Goal: Task Accomplishment & Management: Manage account settings

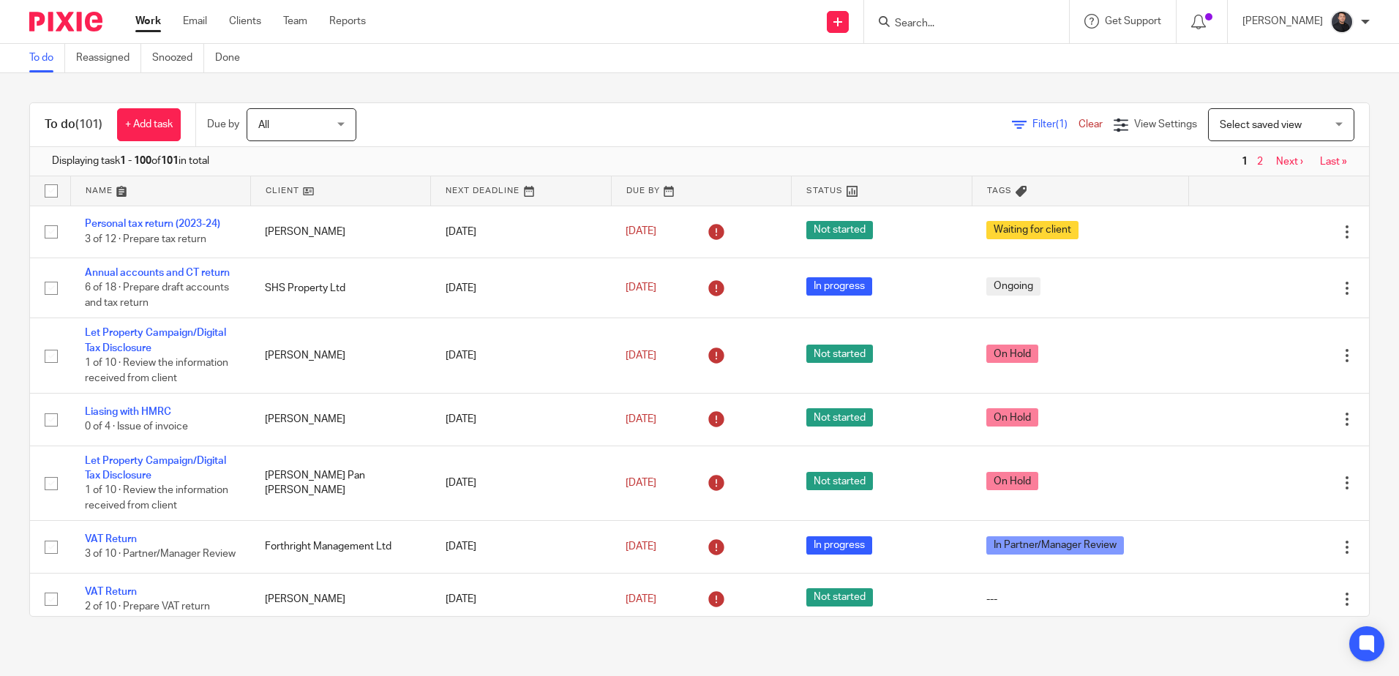
scroll to position [73, 0]
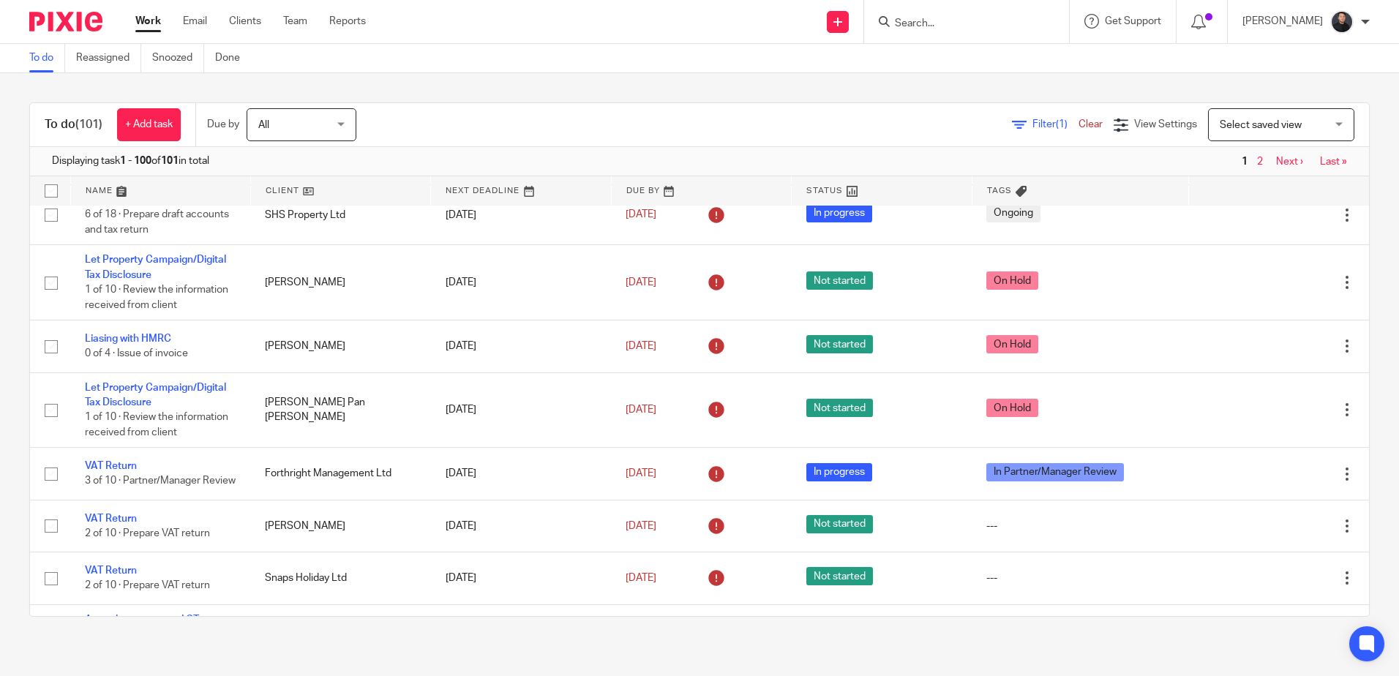
click at [984, 25] on input "Search" at bounding box center [959, 24] width 132 height 13
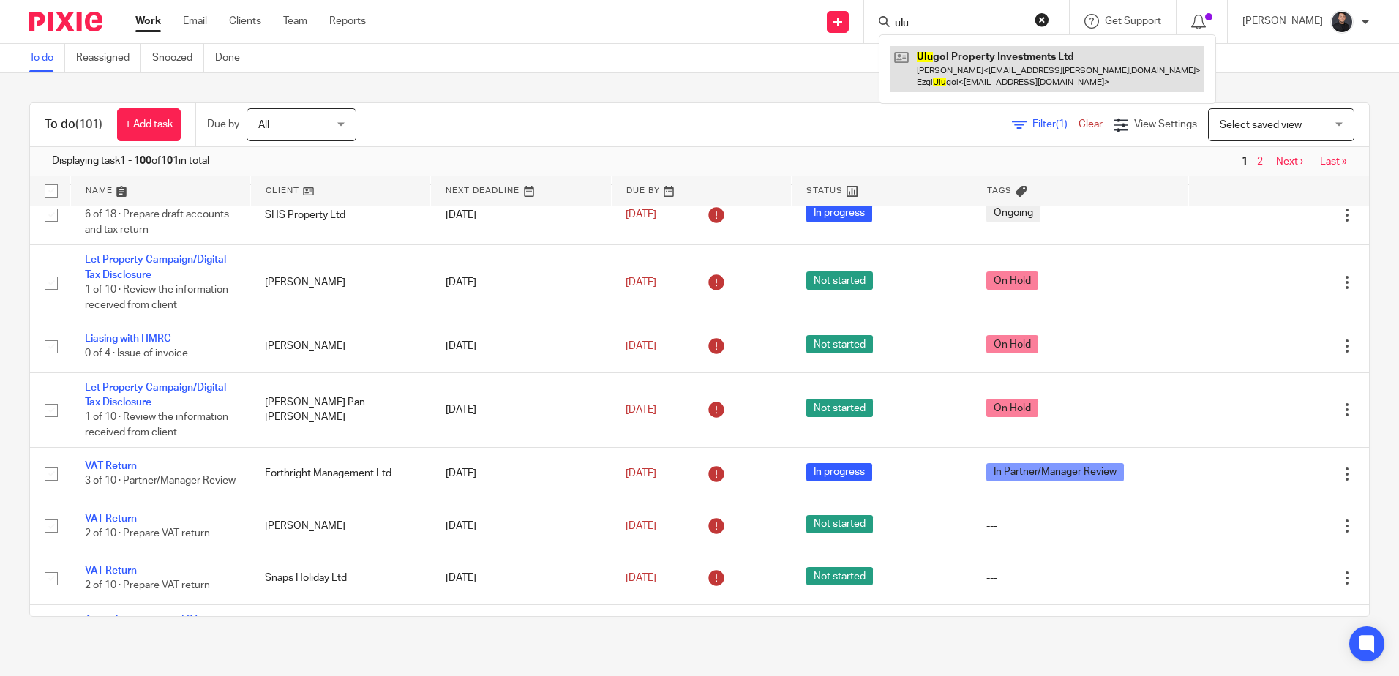
type input "ulu"
click at [964, 67] on link at bounding box center [1048, 68] width 314 height 45
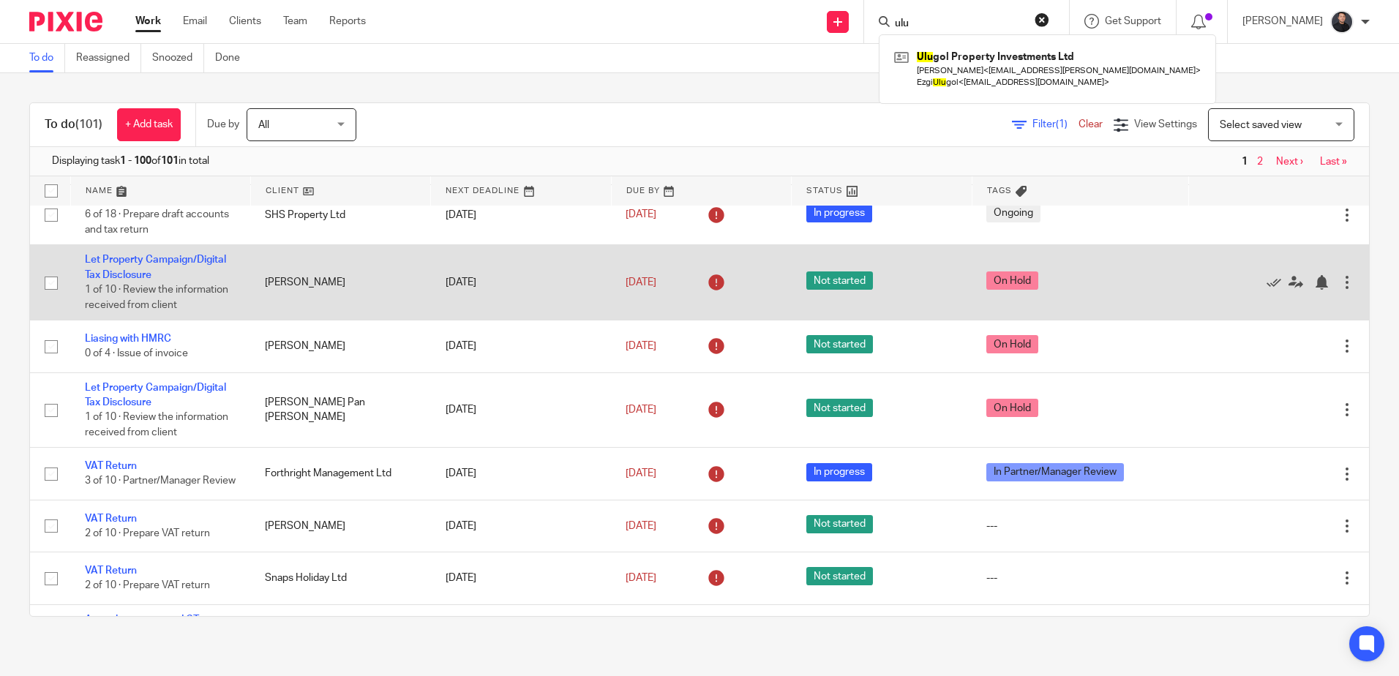
scroll to position [0, 0]
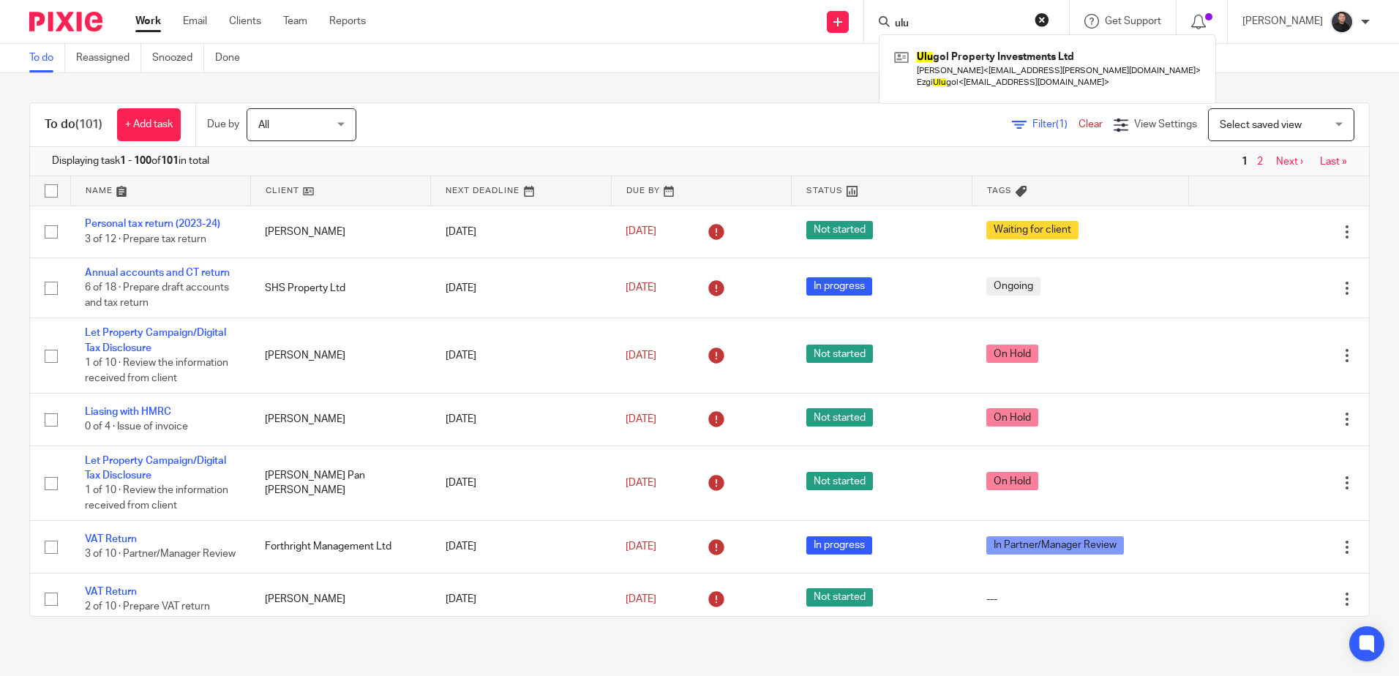
click at [970, 15] on form "ulu" at bounding box center [971, 21] width 156 height 18
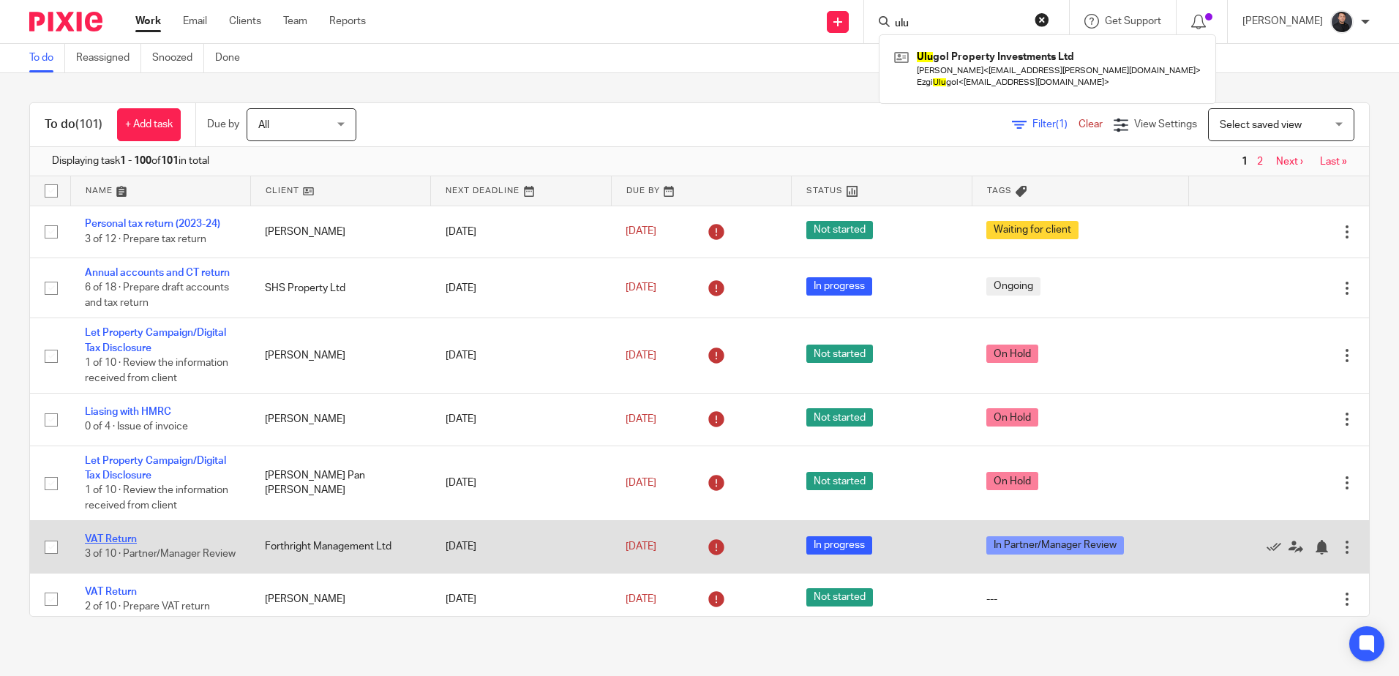
click at [107, 538] on link "VAT Return" at bounding box center [111, 539] width 52 height 10
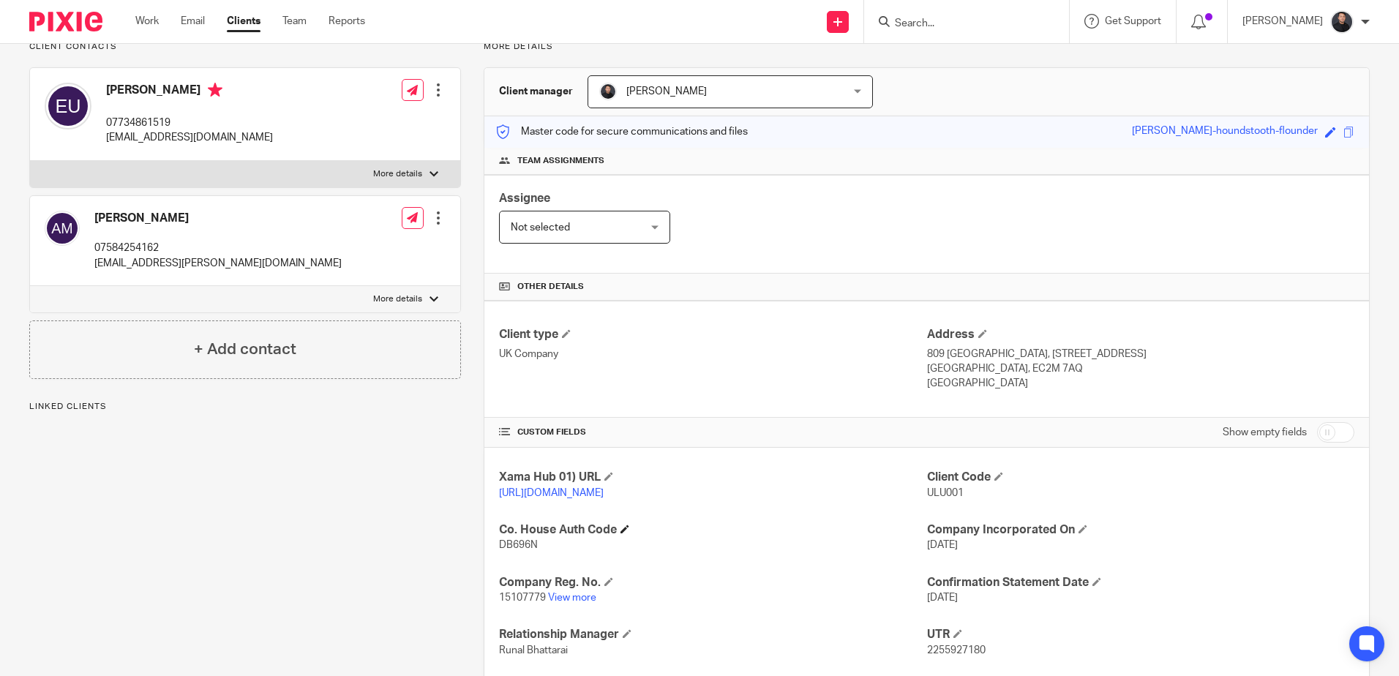
scroll to position [269, 0]
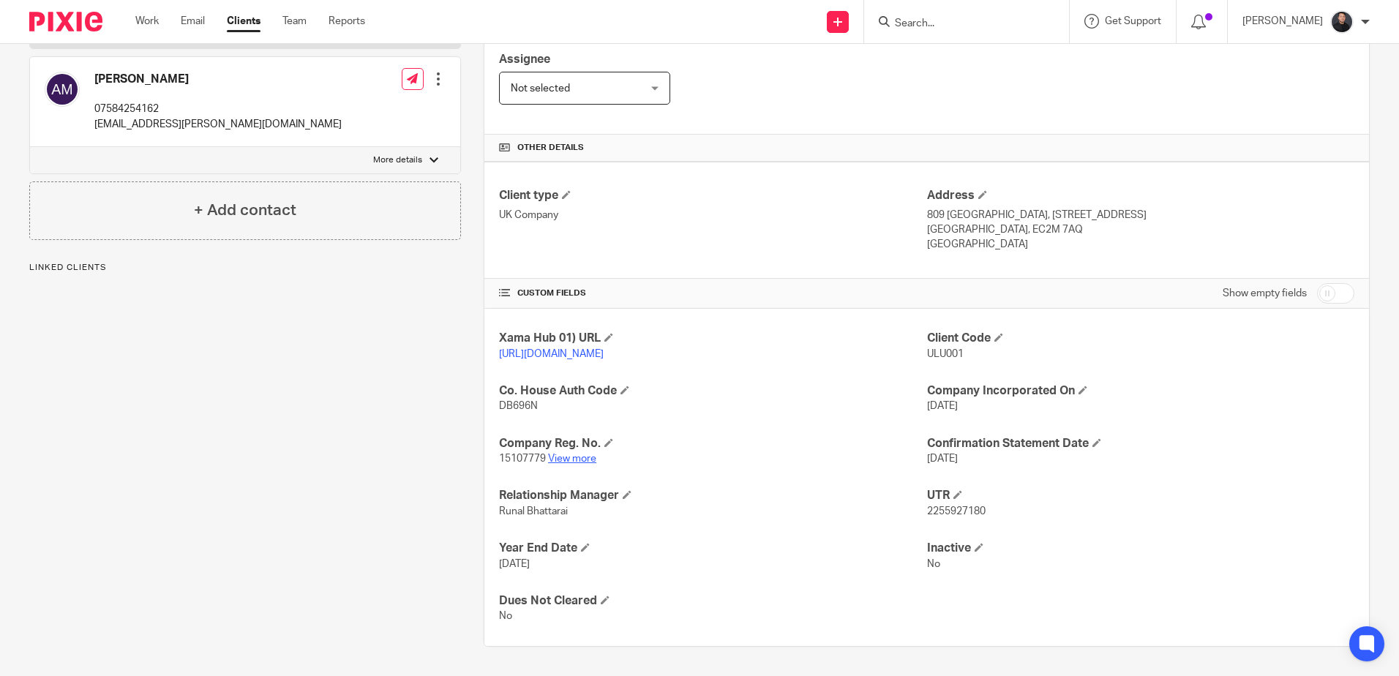
click at [582, 461] on link "View more" at bounding box center [572, 459] width 48 height 10
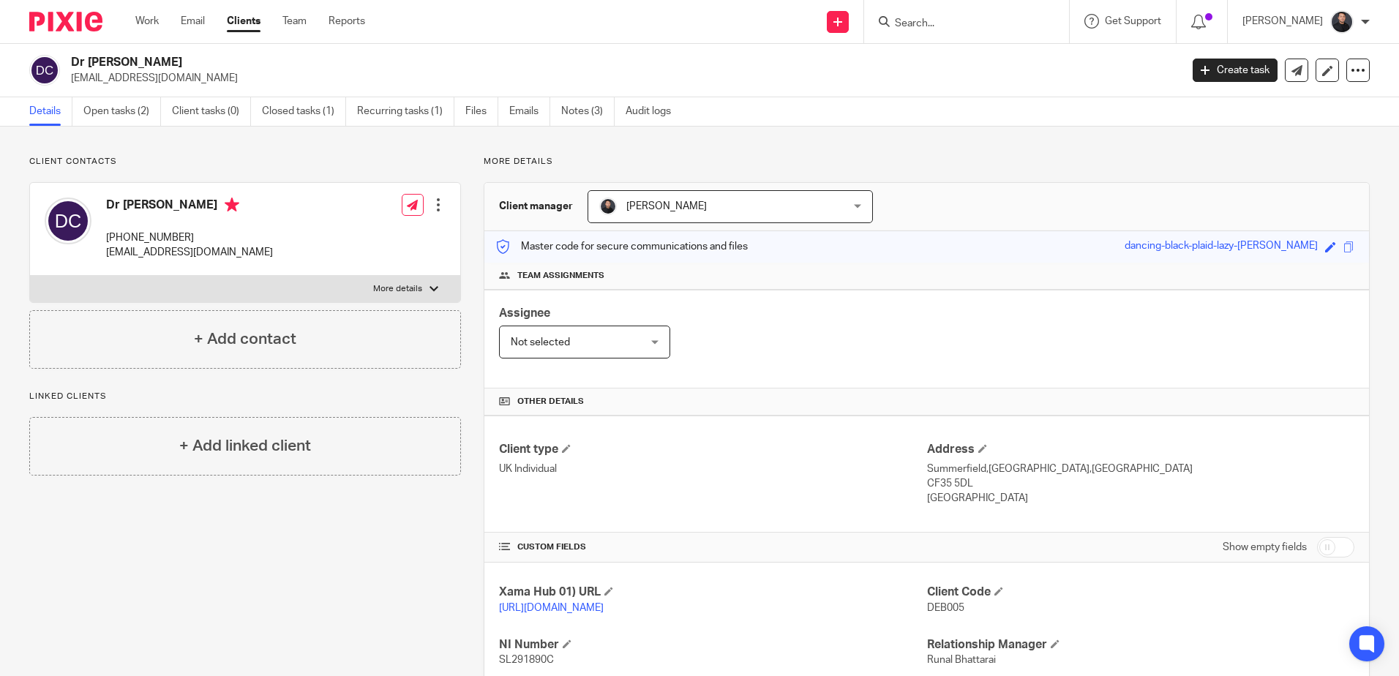
click at [938, 16] on form at bounding box center [971, 21] width 156 height 18
click at [964, 29] on input "Search" at bounding box center [959, 24] width 132 height 13
type input "hwa"
drag, startPoint x: 48, startPoint y: 16, endPoint x: 34, endPoint y: 14, distance: 14.1
click at [48, 16] on img at bounding box center [65, 22] width 73 height 20
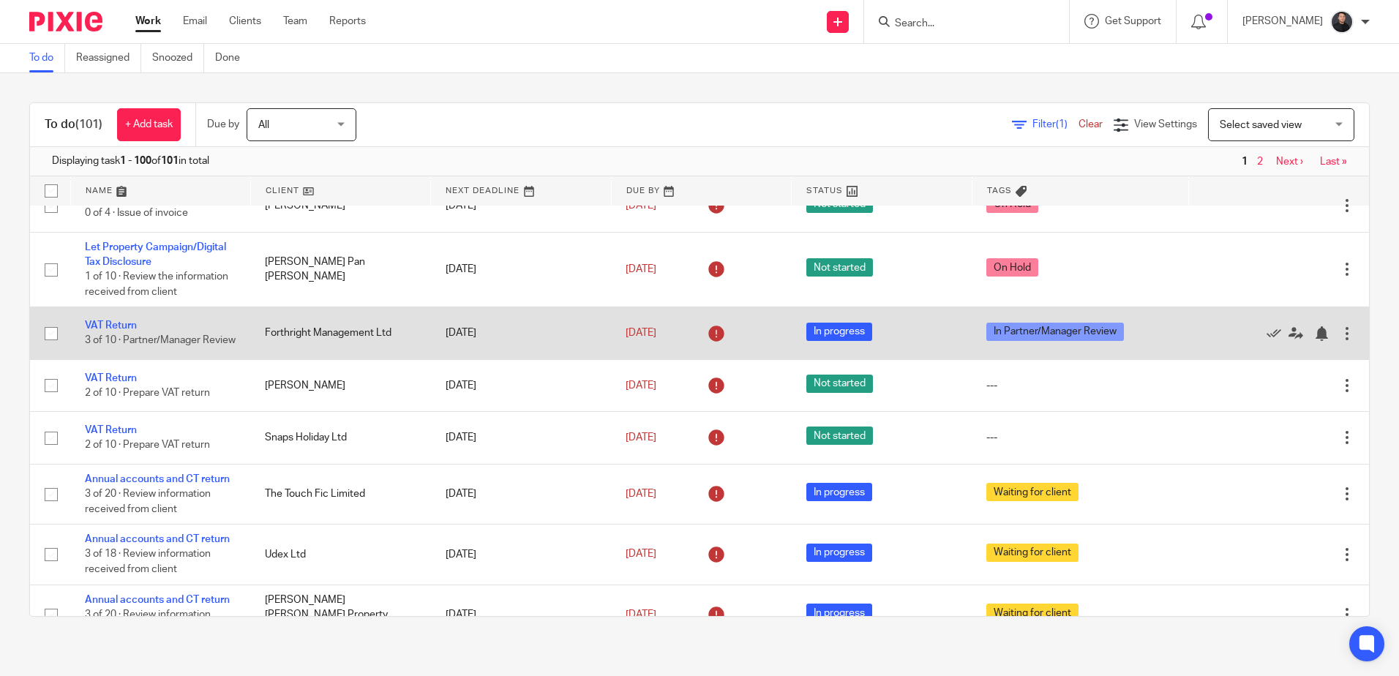
scroll to position [220, 0]
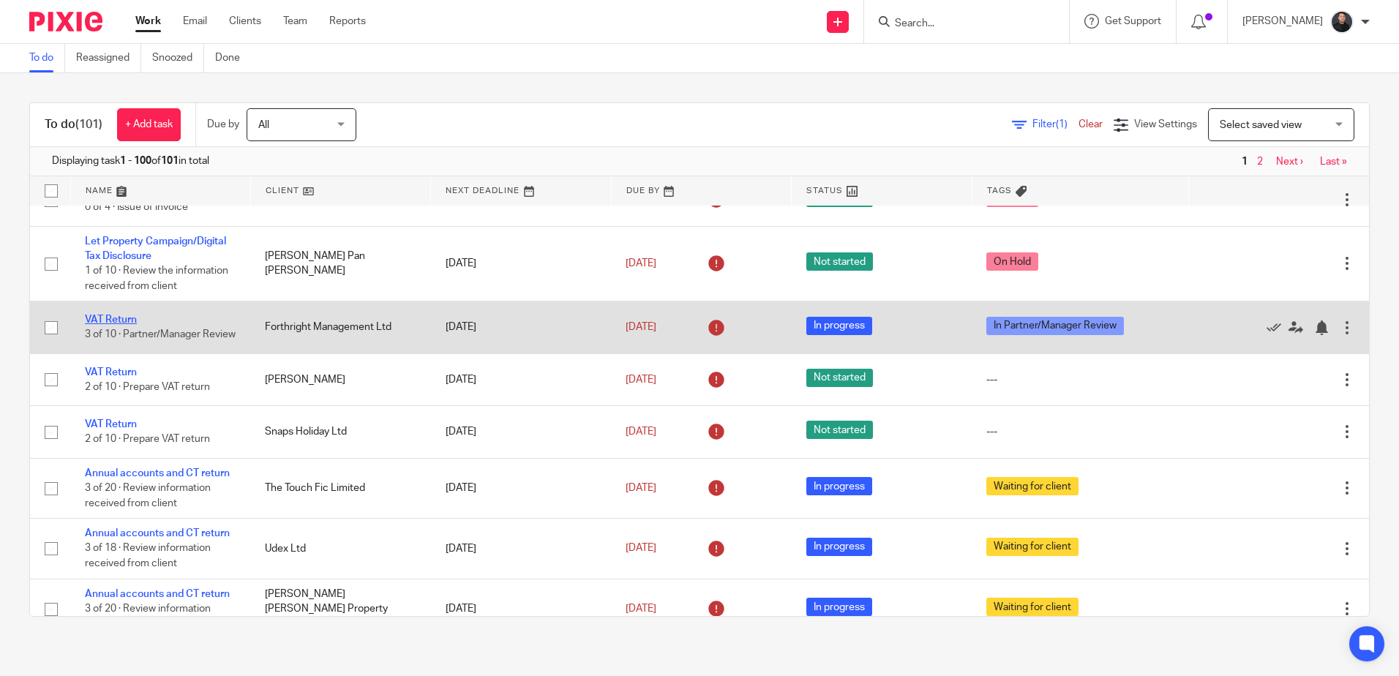
click at [127, 316] on link "VAT Return" at bounding box center [111, 320] width 52 height 10
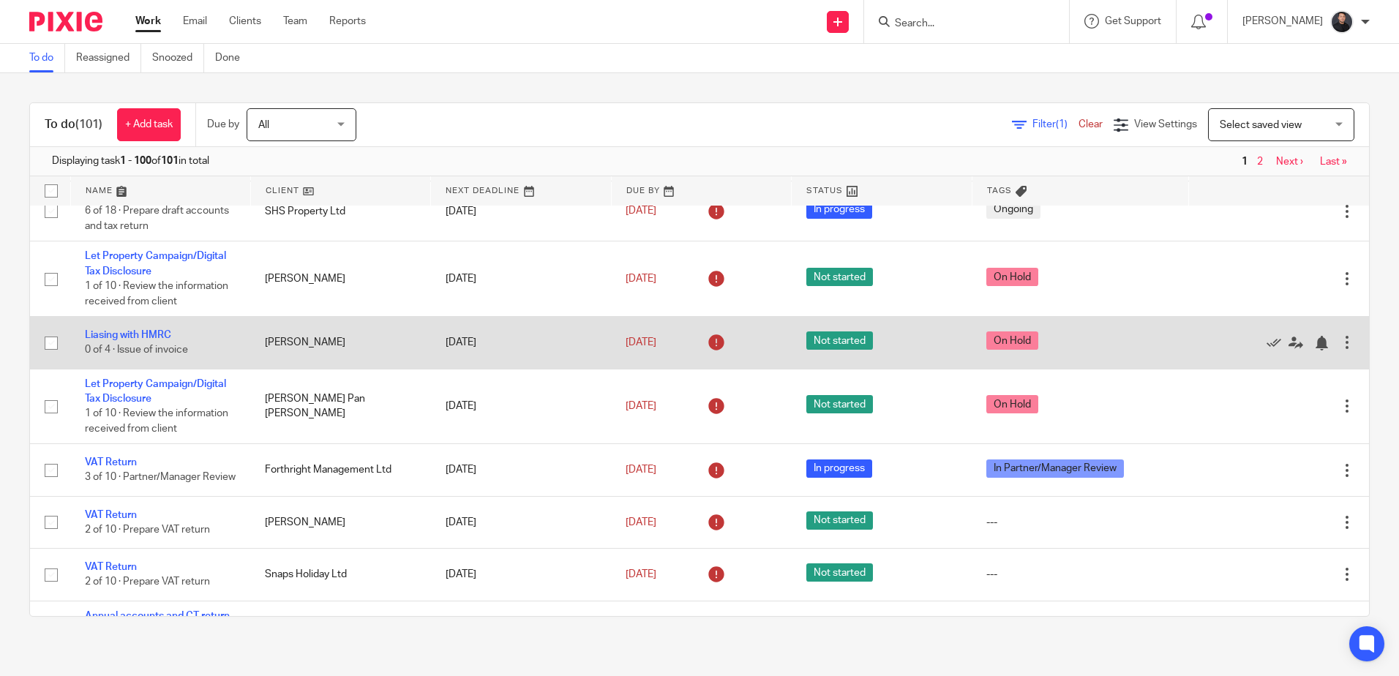
scroll to position [0, 0]
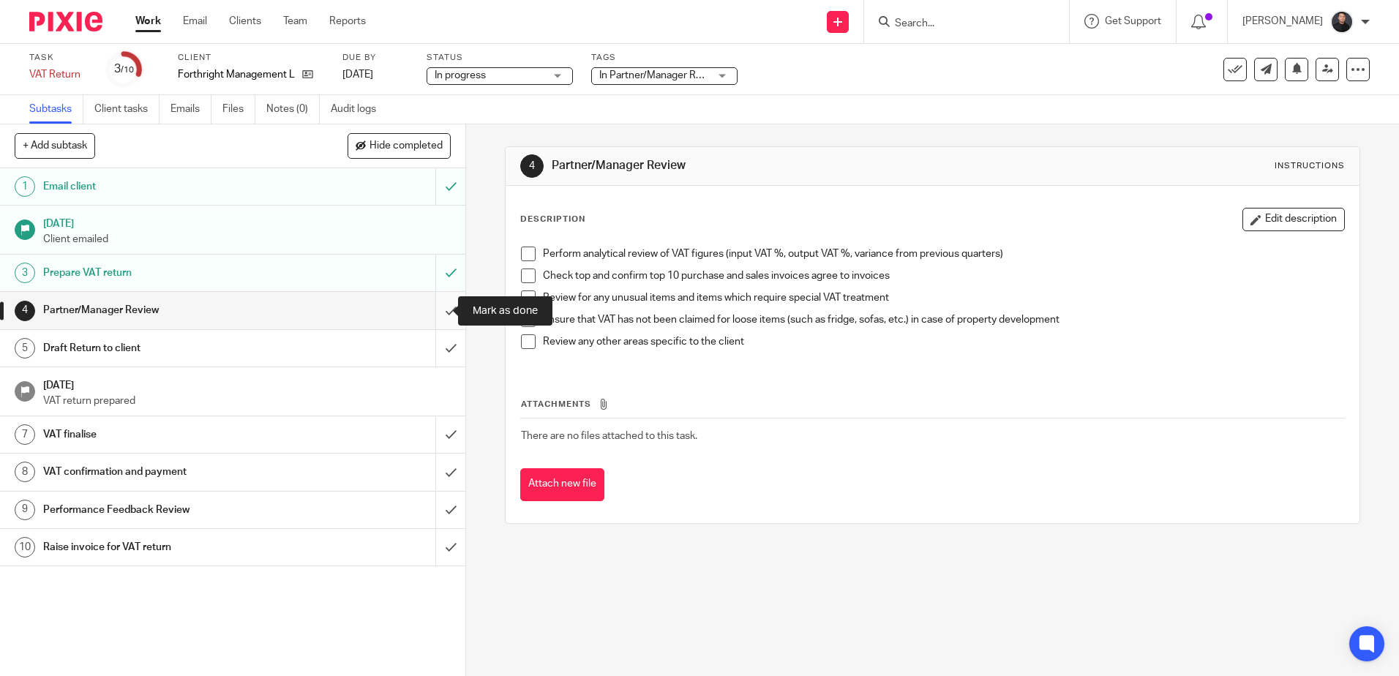
click at [429, 308] on input "submit" at bounding box center [232, 310] width 465 height 37
click at [648, 80] on span "In Partner/Manager Review" at bounding box center [660, 75] width 123 height 10
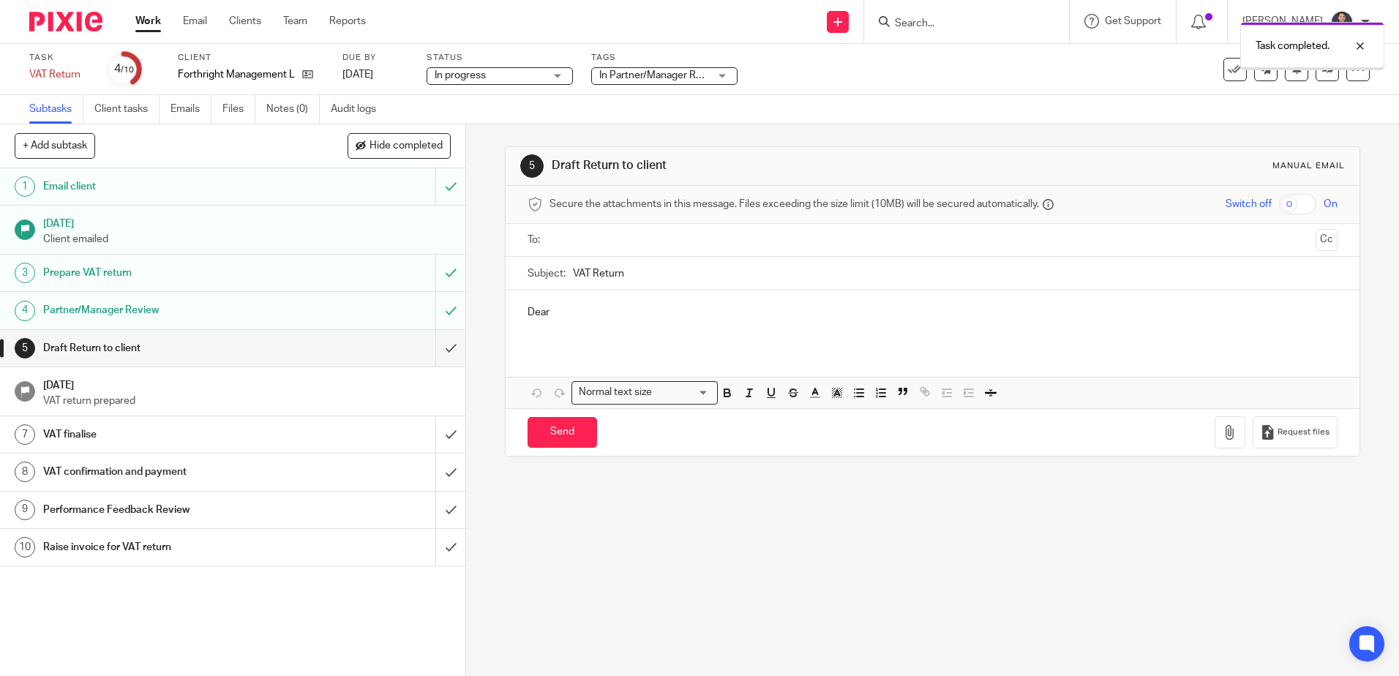
click at [660, 80] on span "In Partner/Manager Review" at bounding box center [654, 75] width 110 height 15
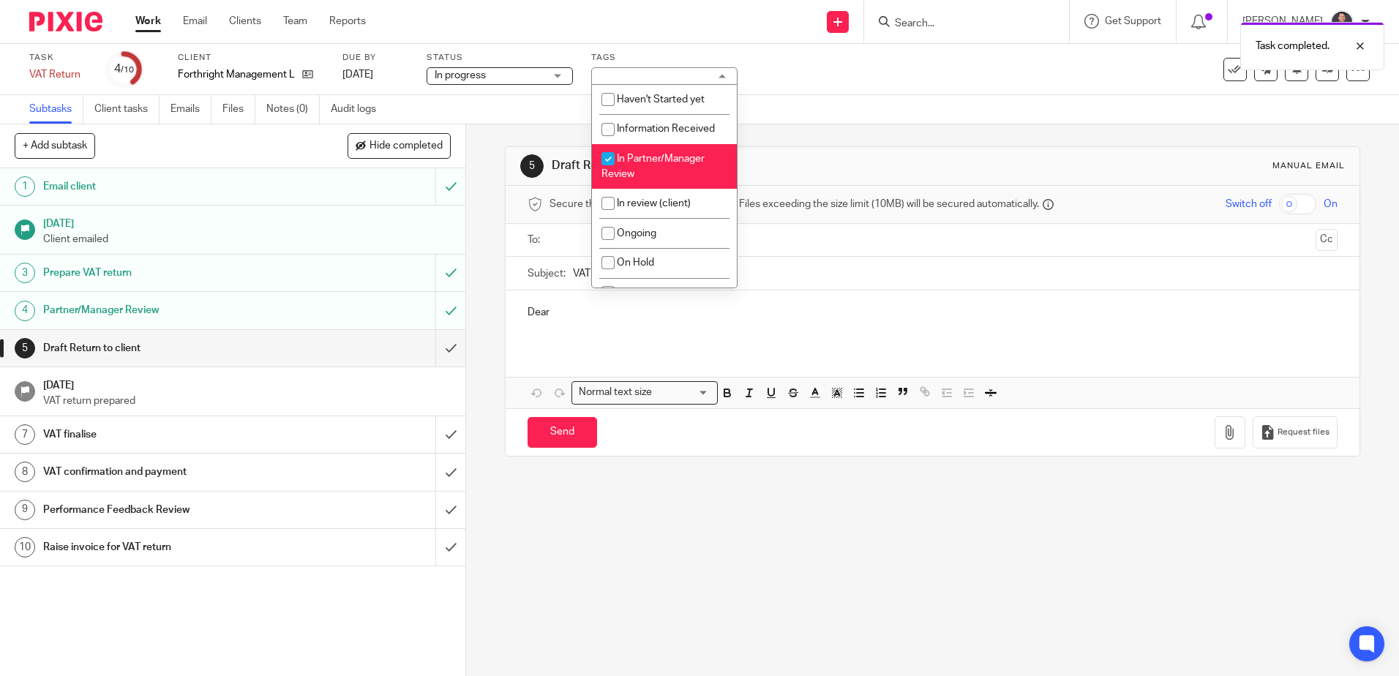
click at [642, 167] on li "In Partner/Manager Review" at bounding box center [664, 166] width 145 height 45
checkbox input "false"
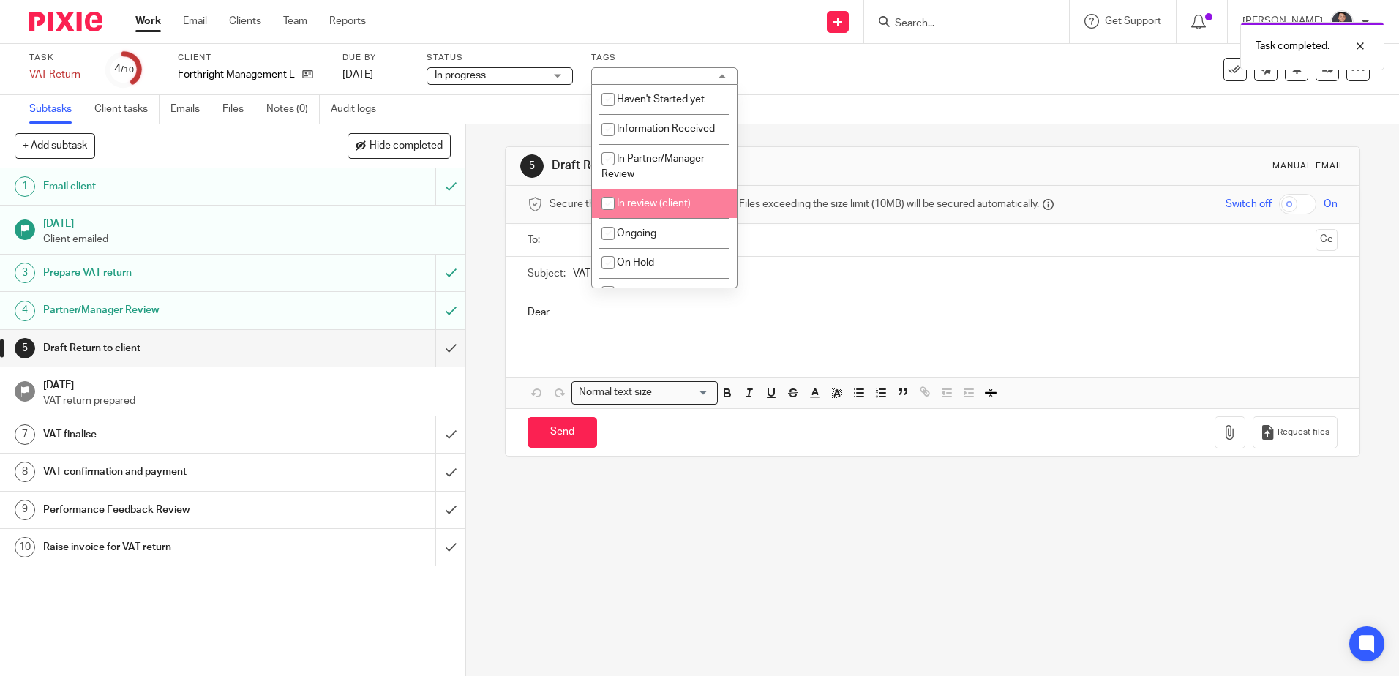
drag, startPoint x: 640, startPoint y: 203, endPoint x: 672, endPoint y: 197, distance: 32.1
click at [644, 203] on span "In review (client)" at bounding box center [654, 203] width 74 height 10
checkbox input "true"
click at [848, 91] on div "Task VAT Return Save VAT Return 4 /10 Client Forthright Management Ltd Due by […" at bounding box center [699, 69] width 1399 height 51
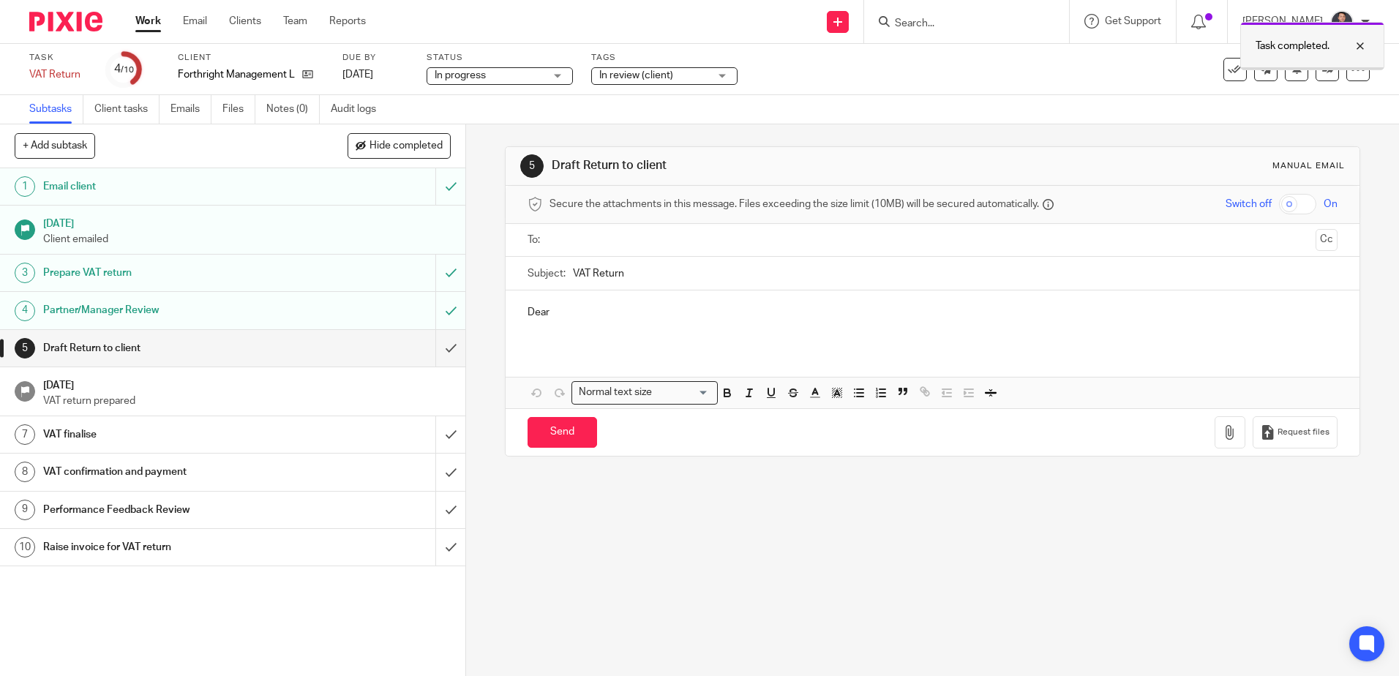
click at [1360, 41] on div at bounding box center [1350, 46] width 40 height 18
click at [1322, 69] on icon at bounding box center [1327, 69] width 11 height 11
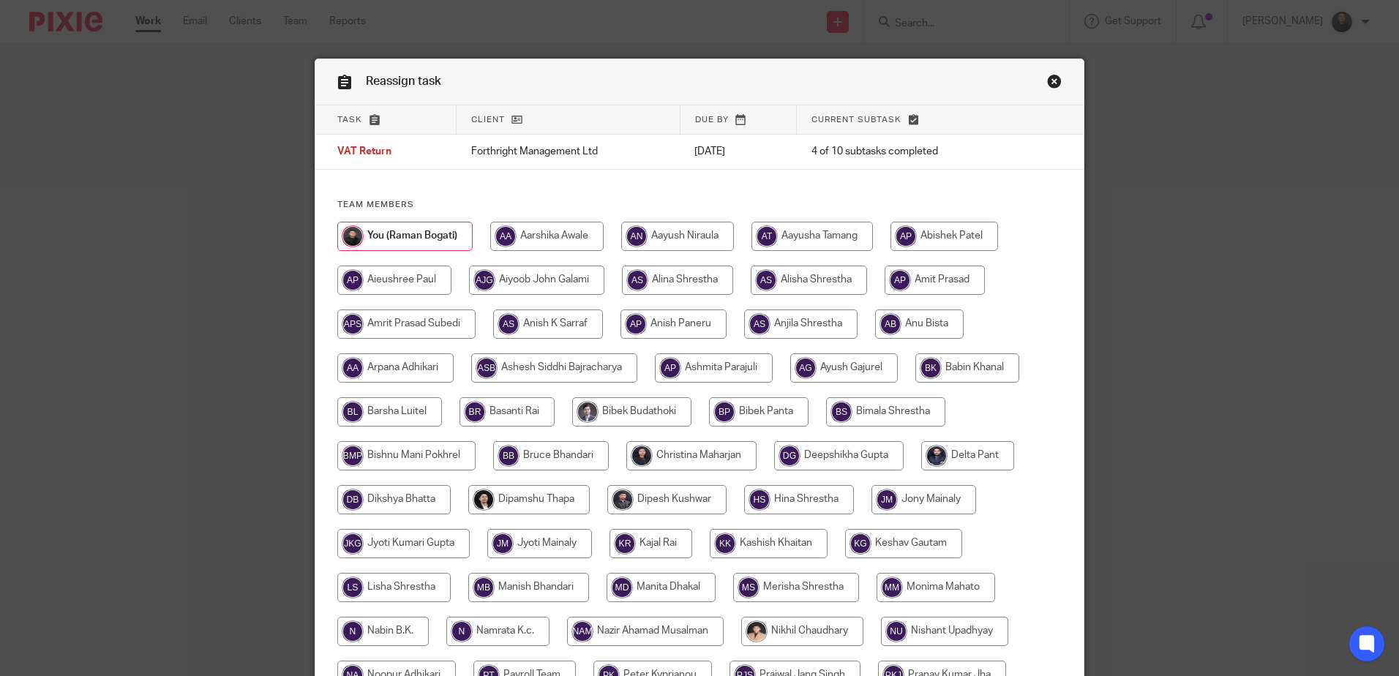
click at [560, 236] on input "radio" at bounding box center [546, 236] width 113 height 29
radio input "true"
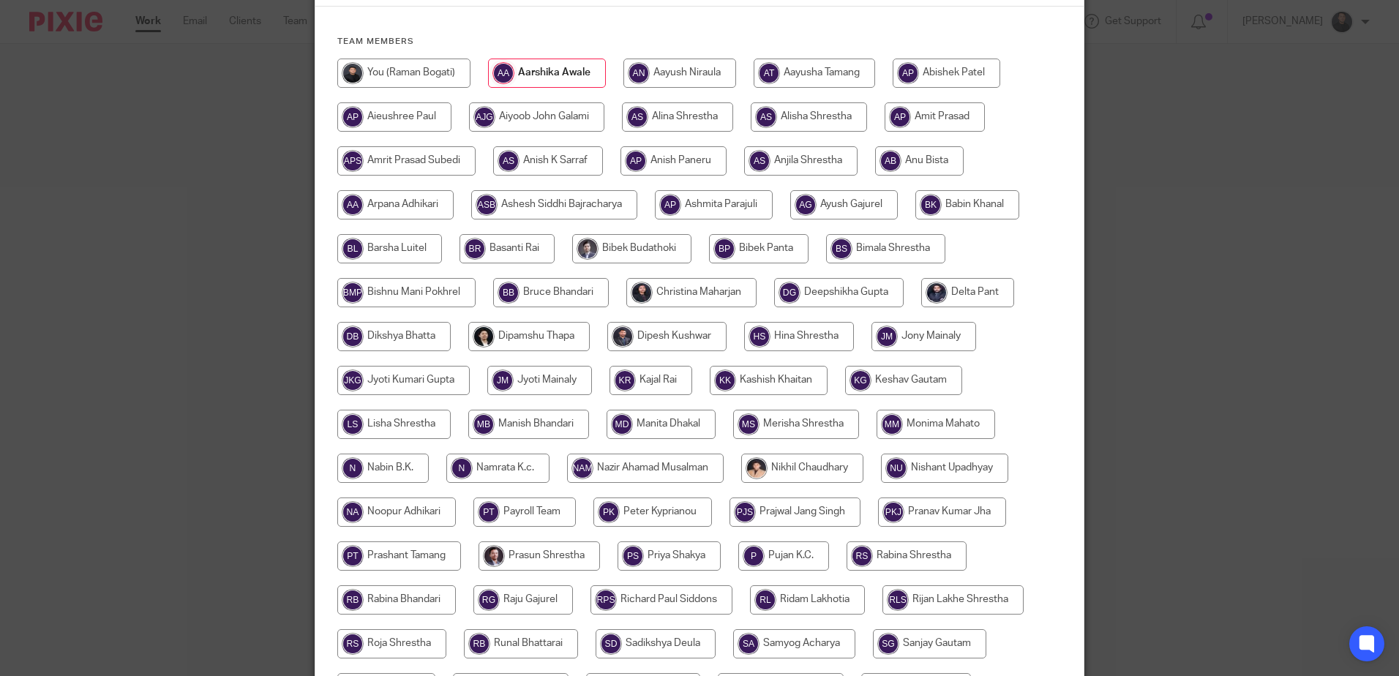
scroll to position [457, 0]
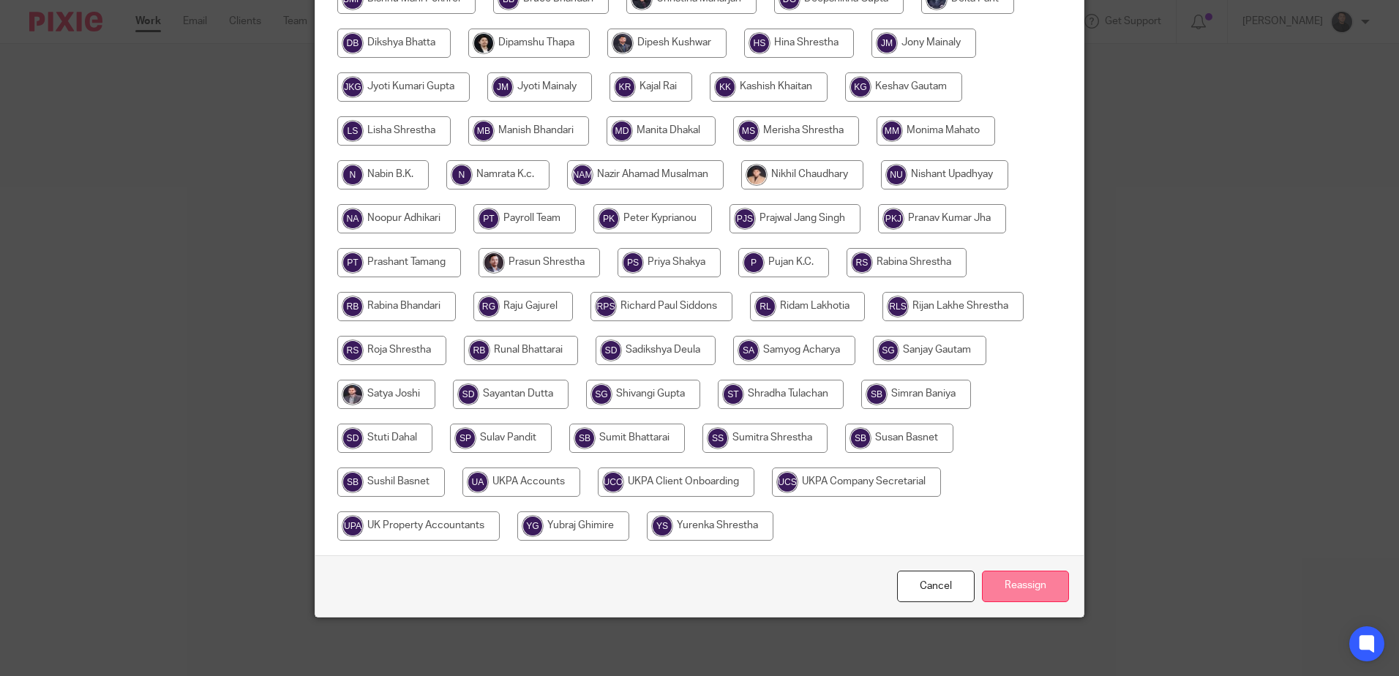
click at [1001, 586] on input "Reassign" at bounding box center [1025, 586] width 87 height 31
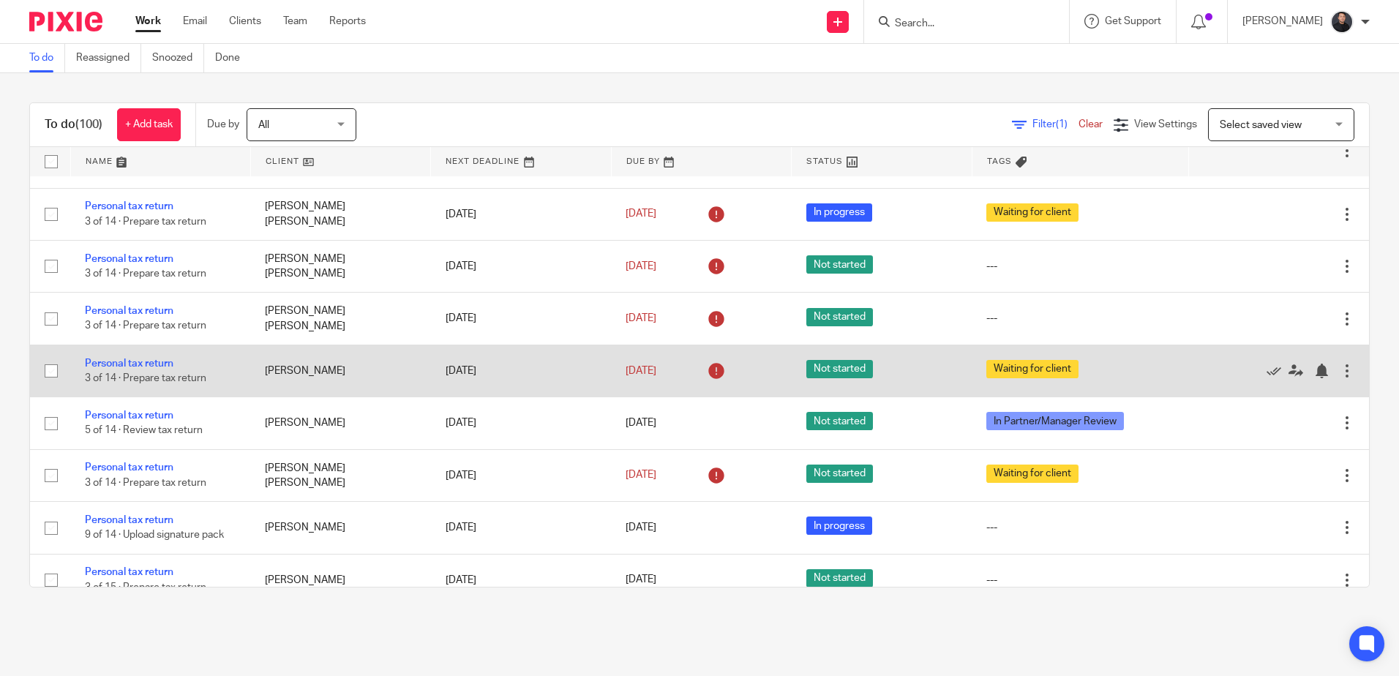
scroll to position [3180, 0]
